Goal: Task Accomplishment & Management: Use online tool/utility

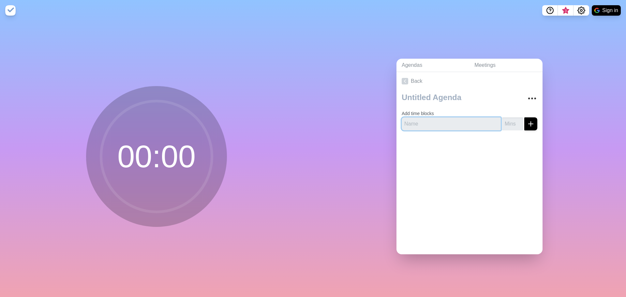
click at [437, 121] on input "text" at bounding box center [451, 123] width 99 height 13
type input "Kahoot"
type input "10"
click at [527, 122] on icon "submit" at bounding box center [531, 124] width 8 height 8
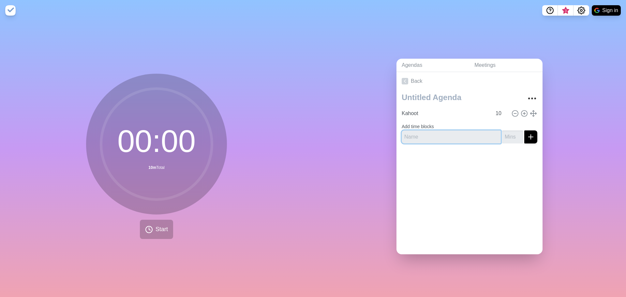
click at [439, 134] on input "text" at bounding box center [451, 136] width 99 height 13
click at [425, 140] on div "Kahoot 10 Add time blocks" at bounding box center [469, 119] width 146 height 58
click at [427, 136] on input "text" at bounding box center [451, 136] width 99 height 13
type input "[PERSON_NAME]"
click at [510, 132] on input "1" at bounding box center [512, 136] width 21 height 13
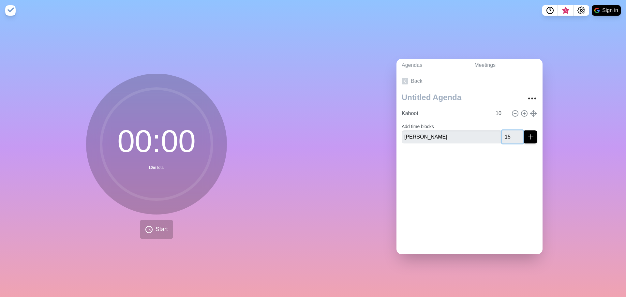
type input "1"
type input "5"
click at [527, 135] on icon "submit" at bounding box center [531, 137] width 8 height 8
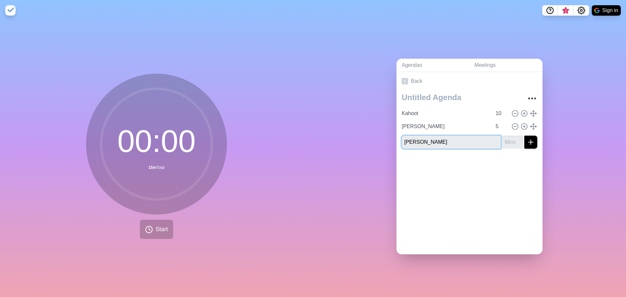
type input "[PERSON_NAME]"
click at [503, 142] on input "number" at bounding box center [512, 142] width 21 height 13
type input "5"
click at [527, 142] on icon "submit" at bounding box center [531, 142] width 8 height 8
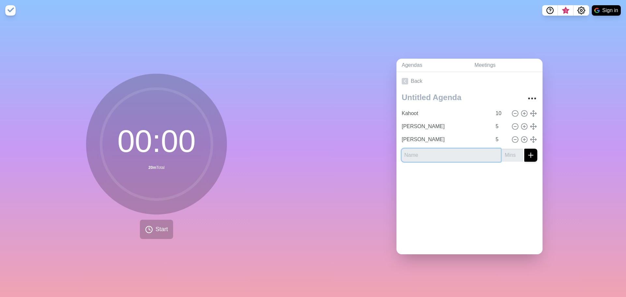
click at [422, 155] on input "text" at bounding box center [451, 155] width 99 height 13
type input "[PERSON_NAME]"
click at [508, 158] on input "number" at bounding box center [512, 155] width 21 height 13
type input "5"
click at [450, 174] on div at bounding box center [469, 180] width 146 height 26
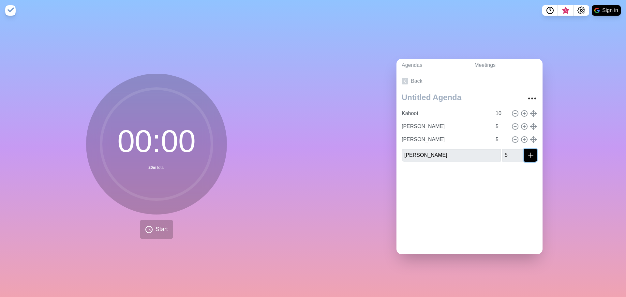
click at [527, 151] on icon "submit" at bounding box center [531, 155] width 8 height 8
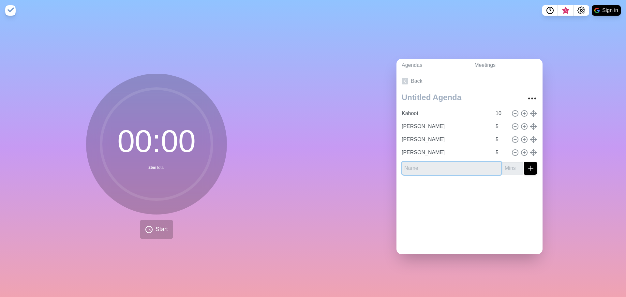
click at [436, 170] on input "text" at bounding box center [451, 168] width 99 height 13
type input "Wrap-up/Buffer time"
click at [510, 164] on input "1" at bounding box center [512, 168] width 21 height 13
type input "1"
type input "5"
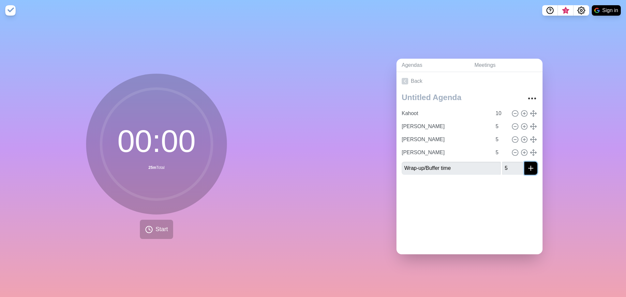
click at [527, 168] on icon "submit" at bounding box center [531, 168] width 8 height 8
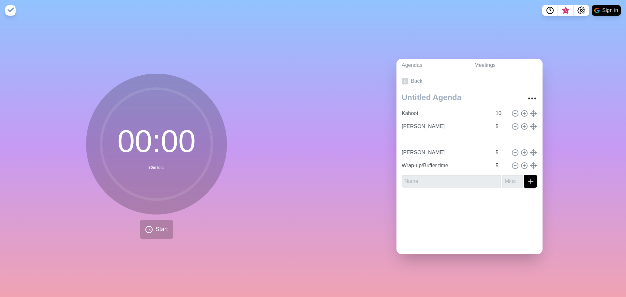
type input "[PERSON_NAME]"
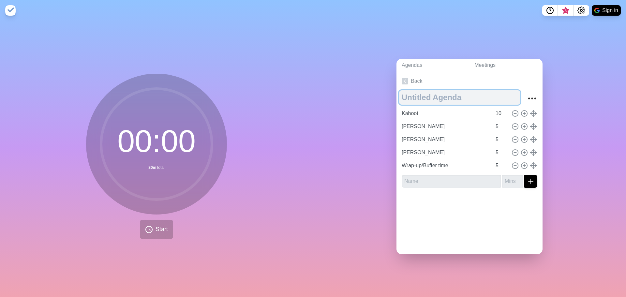
click at [443, 95] on textarea at bounding box center [459, 97] width 121 height 14
type textarea "Express meeting"
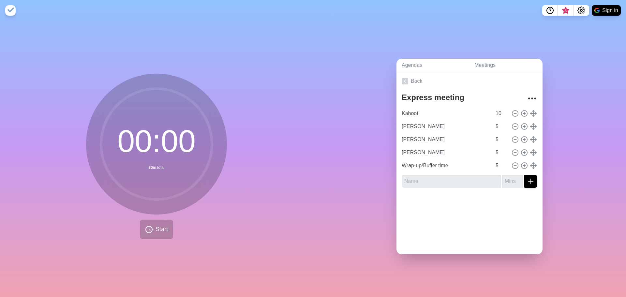
drag, startPoint x: 575, startPoint y: 160, endPoint x: 505, endPoint y: 154, distance: 70.0
click at [575, 160] on div "Agendas Meetings Back Express meeting Kahoot 10 [PERSON_NAME] 5 [PERSON_NAME] 5…" at bounding box center [469, 159] width 313 height 276
click at [151, 226] on button "Start" at bounding box center [156, 229] width 33 height 19
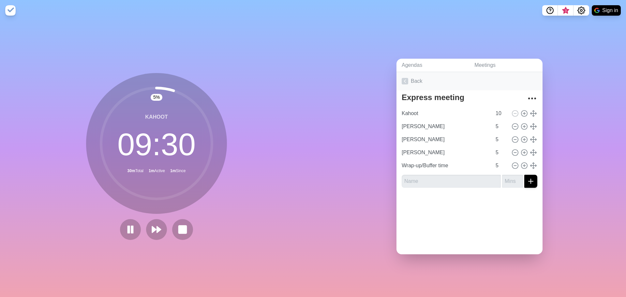
click at [412, 74] on link "Back" at bounding box center [469, 81] width 146 height 18
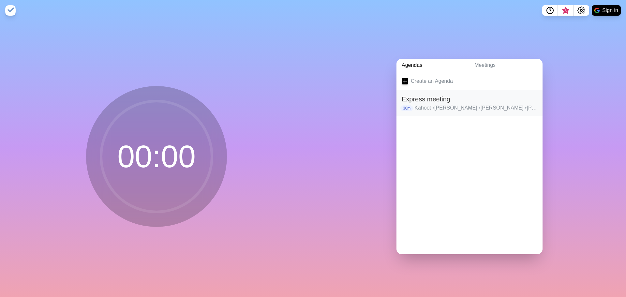
click at [528, 98] on h2 "Express meeting" at bounding box center [470, 99] width 136 height 10
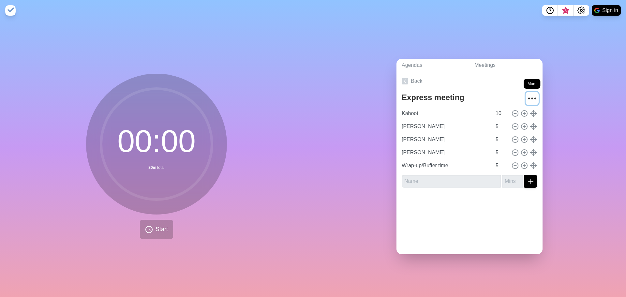
click at [527, 98] on icon "More" at bounding box center [532, 98] width 10 height 10
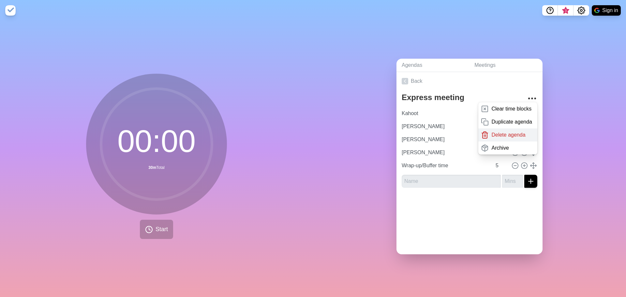
click at [508, 131] on p "Delete agenda" at bounding box center [508, 135] width 34 height 8
